Goal: Information Seeking & Learning: Learn about a topic

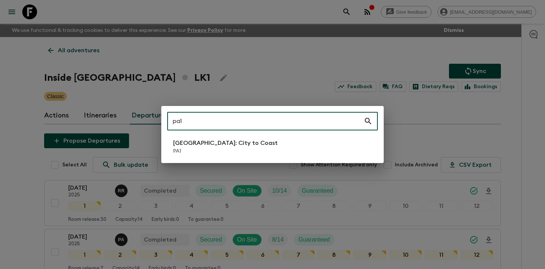
type input "pa1"
click at [211, 147] on p "[GEOGRAPHIC_DATA]: City to Coast" at bounding box center [225, 143] width 105 height 9
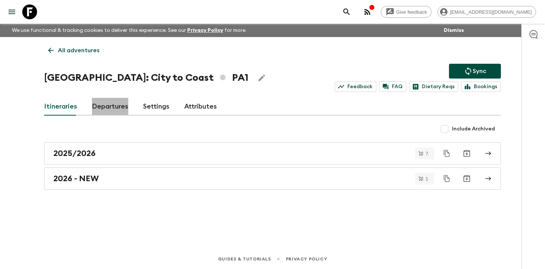
click at [107, 103] on link "Departures" at bounding box center [110, 107] width 36 height 18
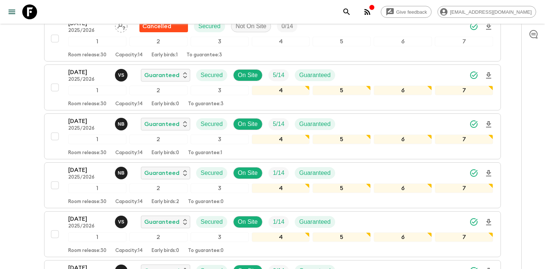
scroll to position [207, 0]
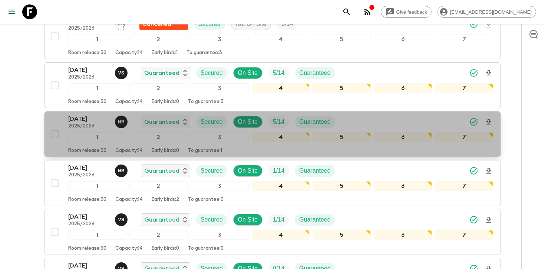
click at [386, 122] on div "[DATE] 2025/2026 N B Guaranteed Secured On Site 5 / 14 Guaranteed" at bounding box center [280, 122] width 425 height 15
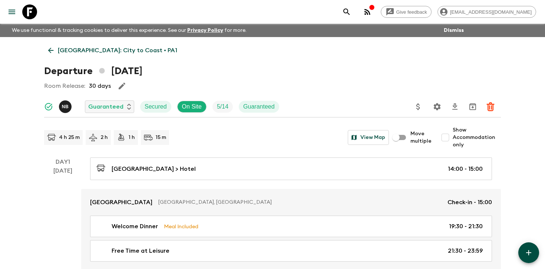
click at [452, 140] on input "Show Accommodation only" at bounding box center [445, 137] width 15 height 15
checkbox input "true"
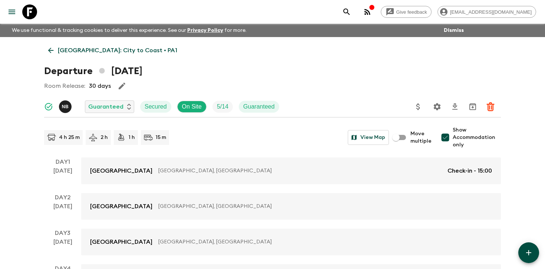
click at [528, 141] on div "Give feedback [PERSON_NAME][EMAIL_ADDRESS][DOMAIN_NAME] We use functional & tra…" at bounding box center [272, 237] width 545 height 474
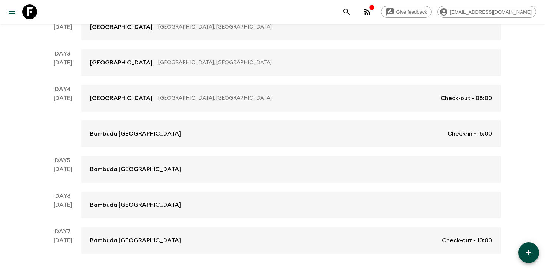
scroll to position [171, 0]
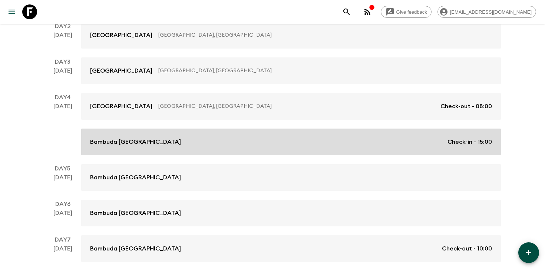
click at [327, 139] on div "Bambuda [GEOGRAPHIC_DATA] Check-in - 15:00" at bounding box center [291, 142] width 402 height 9
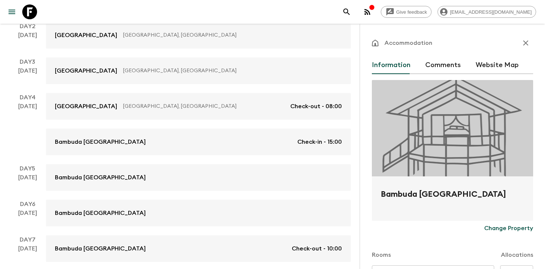
click at [525, 43] on icon "button" at bounding box center [525, 43] width 9 height 9
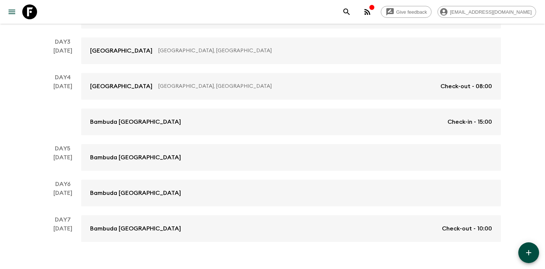
scroll to position [205, 0]
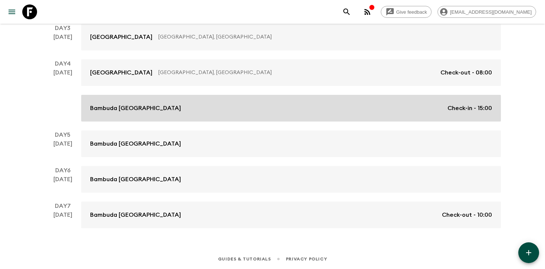
click at [434, 99] on link "Bambuda [GEOGRAPHIC_DATA] Check-in - 15:00" at bounding box center [291, 108] width 420 height 27
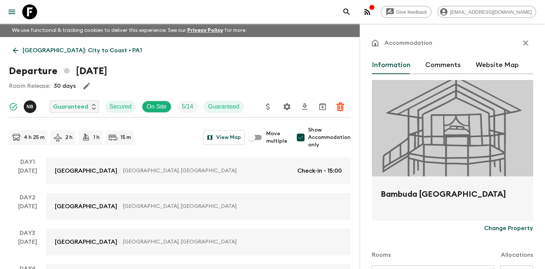
click at [526, 39] on icon "button" at bounding box center [525, 43] width 9 height 9
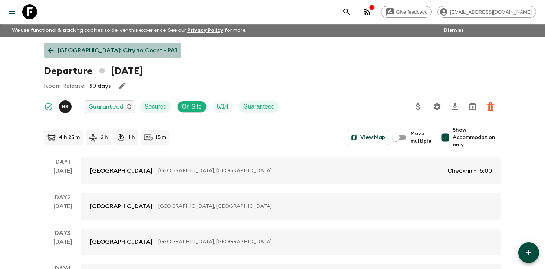
click at [135, 55] on link "[GEOGRAPHIC_DATA]: City to Coast • PA1" at bounding box center [112, 50] width 137 height 15
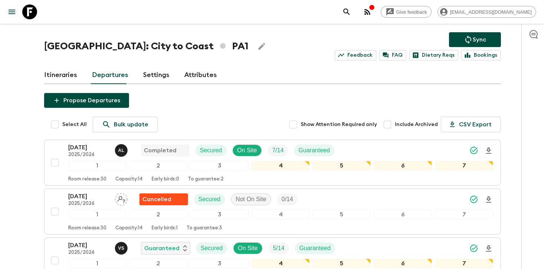
scroll to position [32, 0]
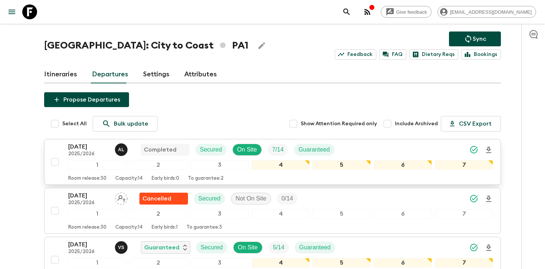
click at [408, 142] on div "[DATE] 2025/2026 A L Completed Secured On Site 7 / 14 Guaranteed" at bounding box center [280, 149] width 425 height 15
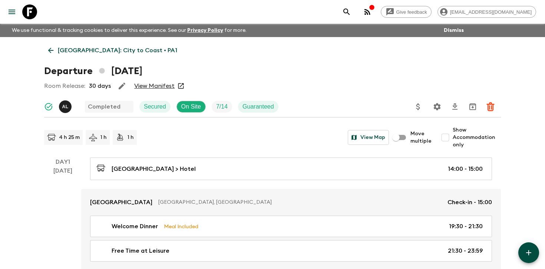
scroll to position [13, 0]
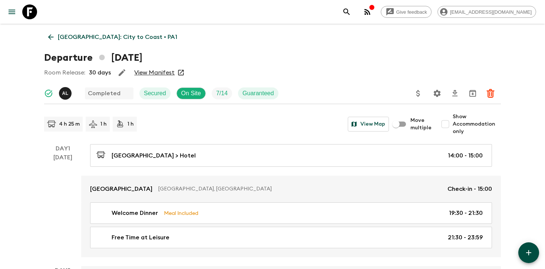
click at [464, 129] on span "Show Accommodation only" at bounding box center [477, 124] width 48 height 22
click at [453, 129] on input "Show Accommodation only" at bounding box center [445, 124] width 15 height 15
checkbox input "true"
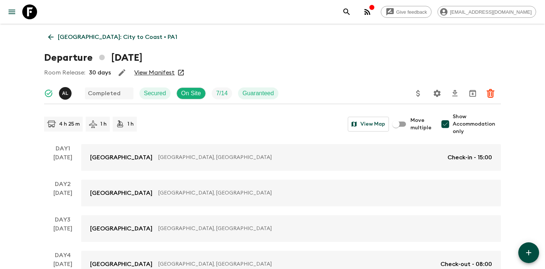
click at [523, 126] on div "Give feedback [PERSON_NAME][EMAIL_ADDRESS][DOMAIN_NAME] We use functional & tra…" at bounding box center [272, 224] width 545 height 474
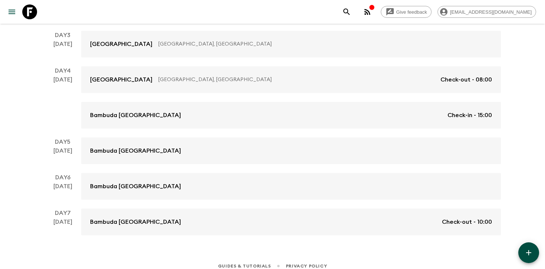
scroll to position [0, 0]
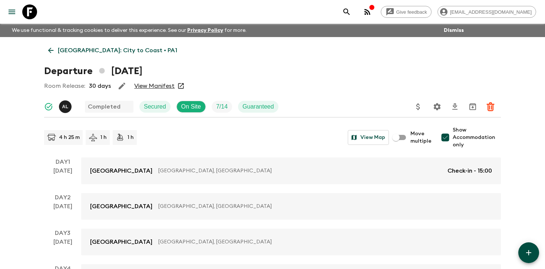
click at [523, 128] on div "Give feedback [PERSON_NAME][EMAIL_ADDRESS][DOMAIN_NAME] We use functional & tra…" at bounding box center [272, 237] width 545 height 474
click at [93, 48] on p "[GEOGRAPHIC_DATA]: City to Coast • PA1" at bounding box center [117, 50] width 119 height 9
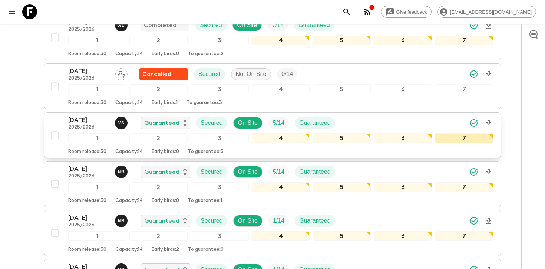
scroll to position [158, 0]
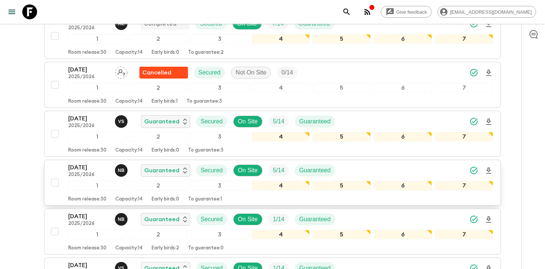
click at [379, 168] on div "[DATE] 2025/2026 N B Guaranteed Secured On Site 5 / 14 Guaranteed" at bounding box center [280, 170] width 425 height 15
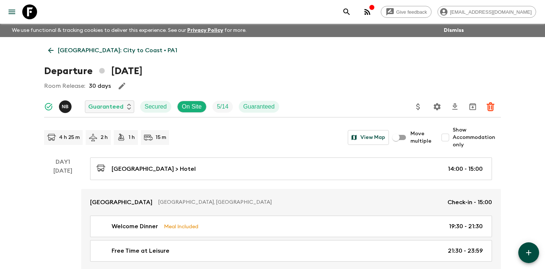
click at [94, 51] on p "[GEOGRAPHIC_DATA]: City to Coast • PA1" at bounding box center [117, 50] width 119 height 9
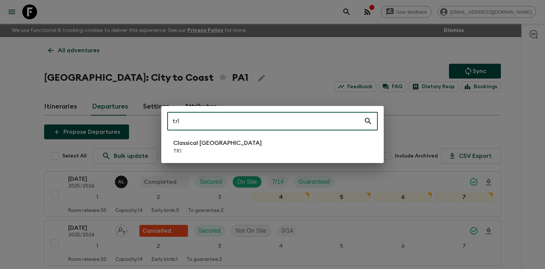
type input "tr1"
click at [204, 145] on p "Classical [GEOGRAPHIC_DATA]" at bounding box center [217, 143] width 89 height 9
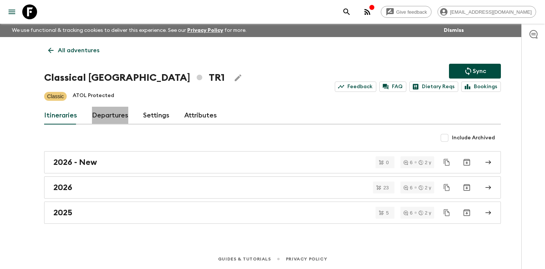
click at [97, 117] on link "Departures" at bounding box center [110, 116] width 36 height 18
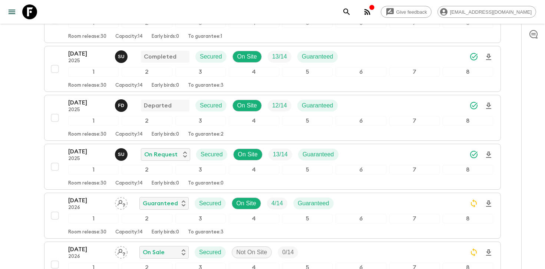
scroll to position [234, 0]
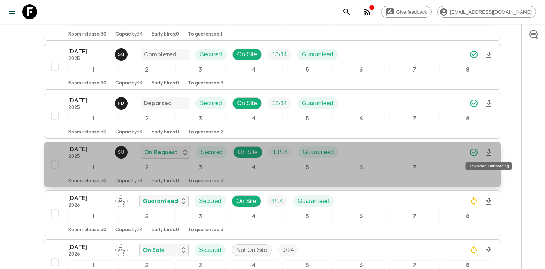
click at [487, 153] on icon "Download Onboarding" at bounding box center [488, 152] width 9 height 9
